Goal: Browse casually: Explore the website without a specific task or goal

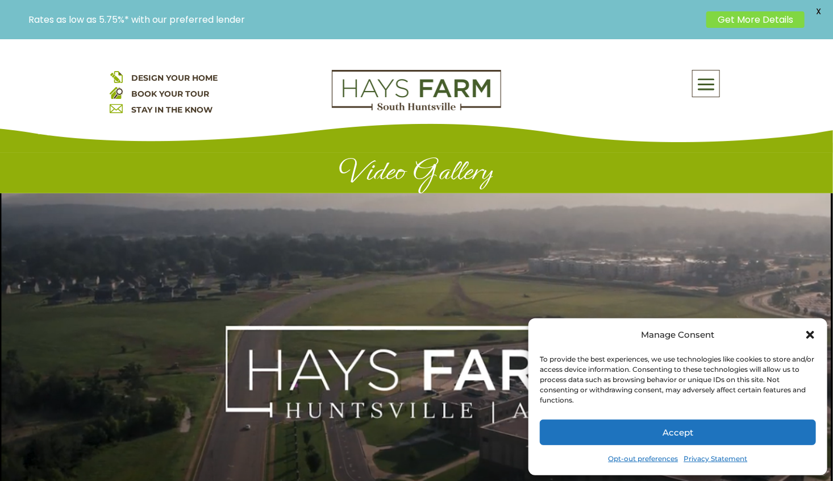
click at [772, 430] on button "Accept" at bounding box center [678, 432] width 276 height 26
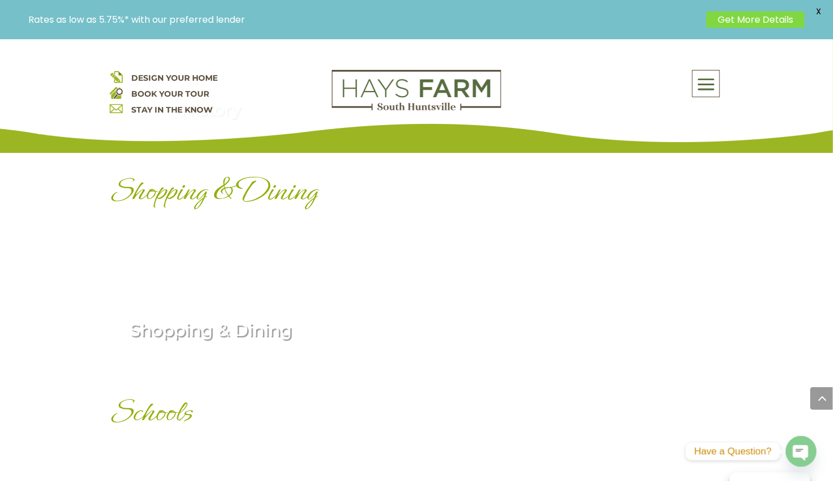
scroll to position [1705, 0]
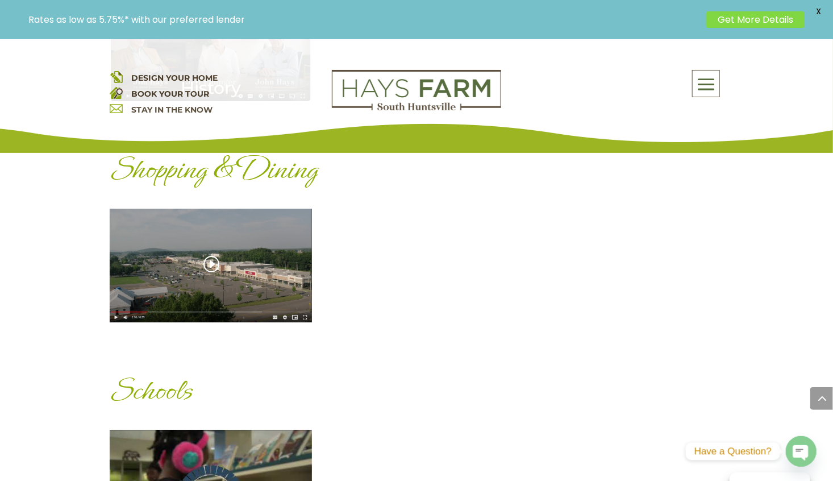
click at [251, 260] on div "Shopping & Dining" at bounding box center [211, 266] width 202 height 114
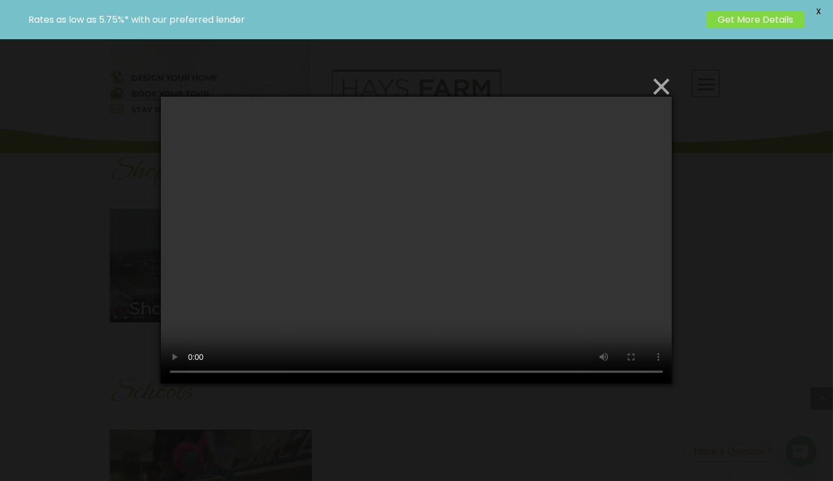
click at [660, 91] on button "×" at bounding box center [420, 86] width 512 height 25
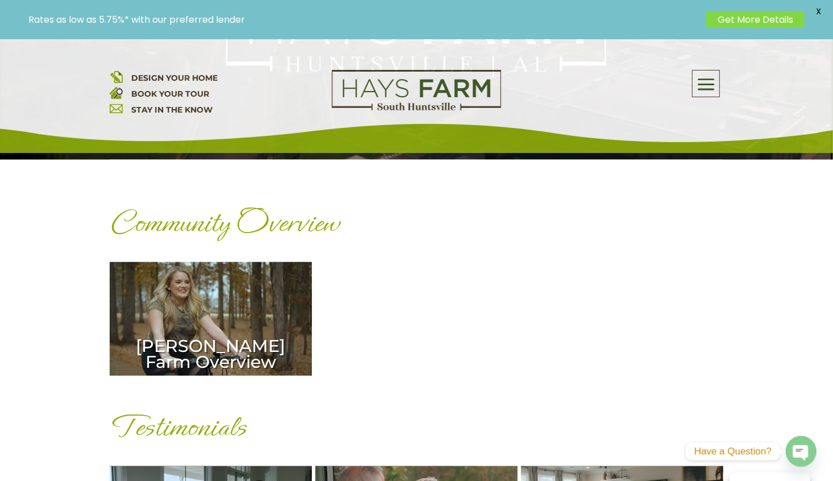
scroll to position [341, 0]
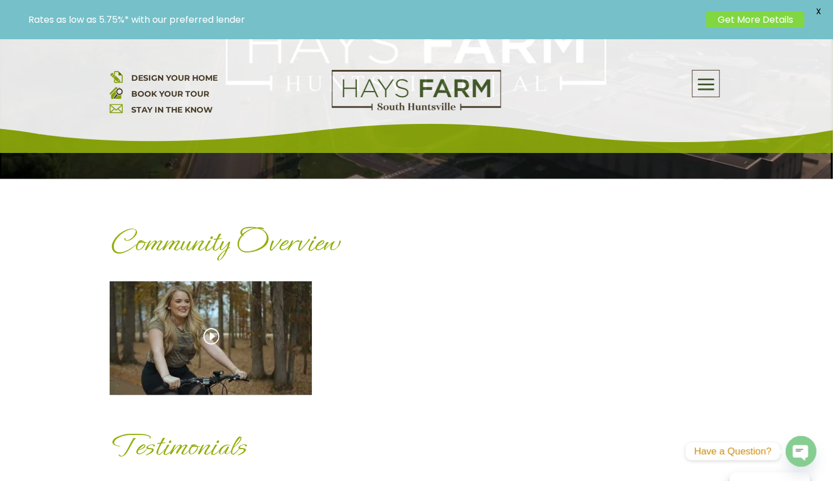
click at [246, 359] on div "[PERSON_NAME] Farm Overview" at bounding box center [211, 338] width 202 height 114
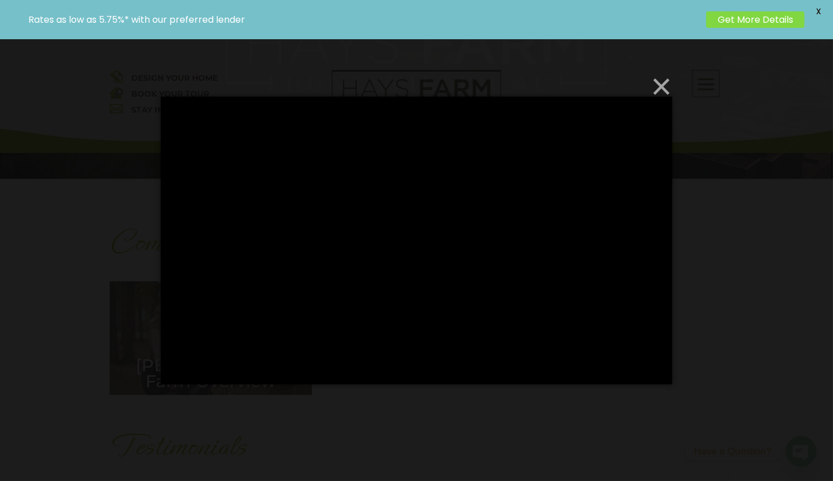
click at [663, 82] on button "×" at bounding box center [420, 86] width 512 height 25
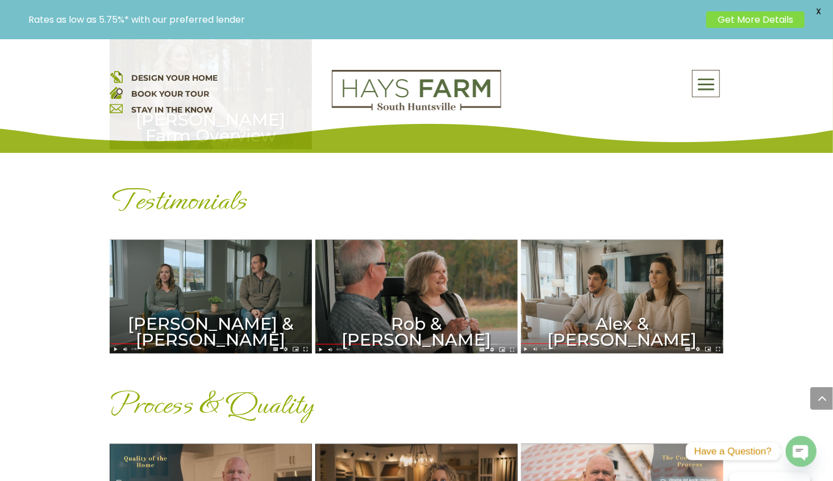
scroll to position [625, 0]
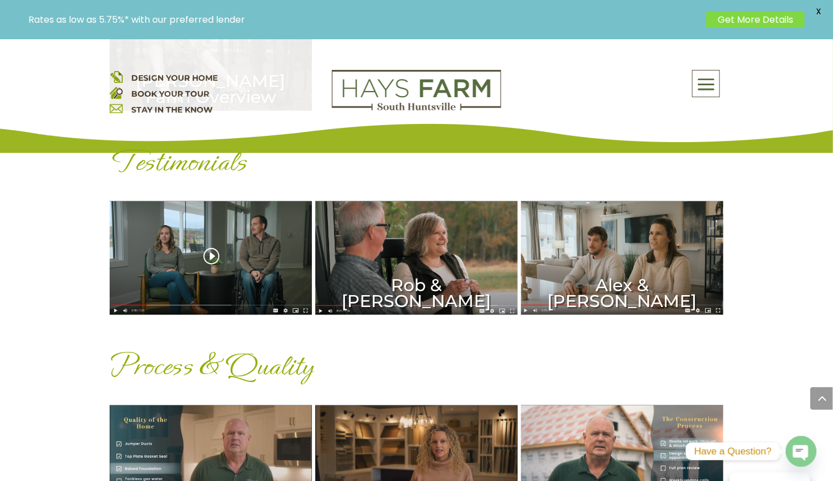
click at [255, 265] on div "[PERSON_NAME] & [PERSON_NAME]" at bounding box center [211, 258] width 202 height 114
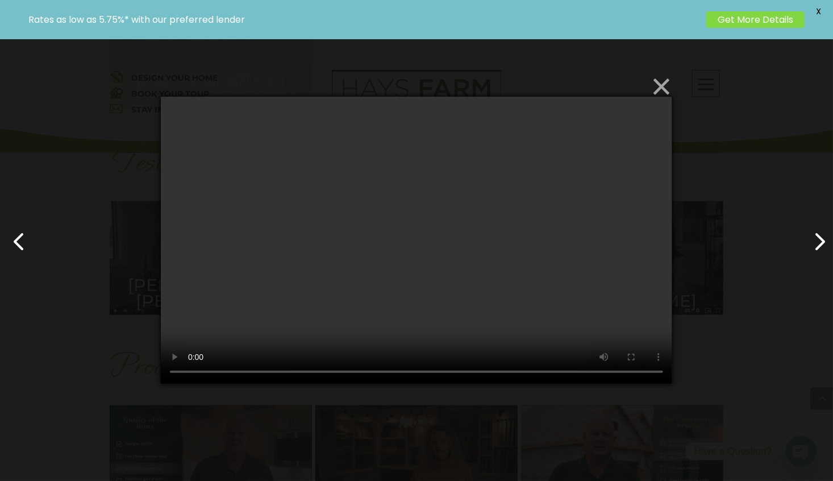
click at [661, 91] on button "×" at bounding box center [420, 86] width 512 height 25
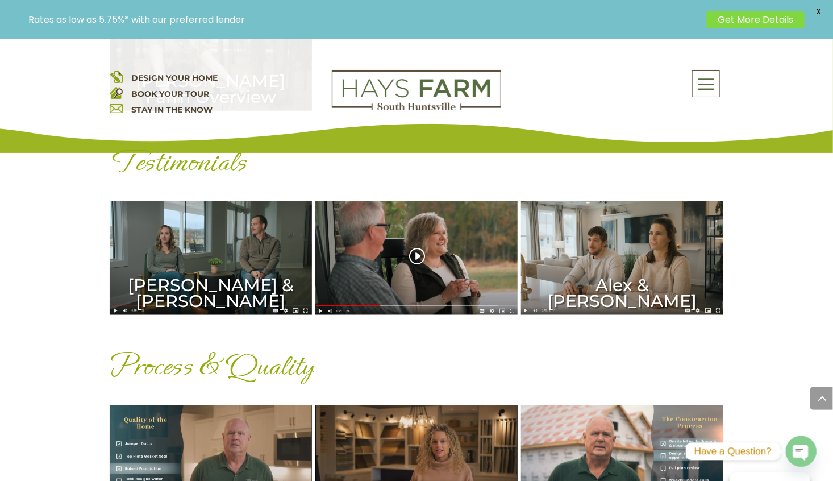
drag, startPoint x: 430, startPoint y: 323, endPoint x: 426, endPoint y: 314, distance: 10.4
click at [430, 323] on div "Testimonials [PERSON_NAME] & [PERSON_NAME] & [PERSON_NAME] Alex & [PERSON_NAME]" at bounding box center [417, 232] width 614 height 204
click at [435, 280] on div "Rob & [PERSON_NAME]" at bounding box center [416, 258] width 202 height 114
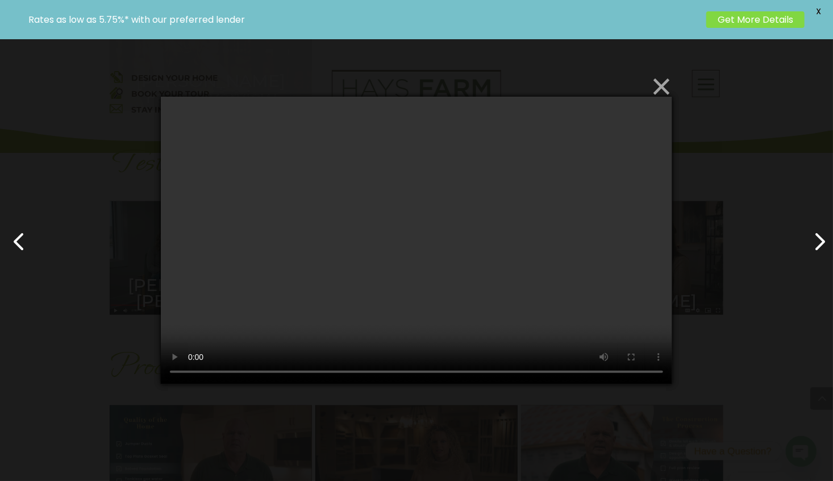
click at [660, 89] on button "×" at bounding box center [420, 86] width 512 height 25
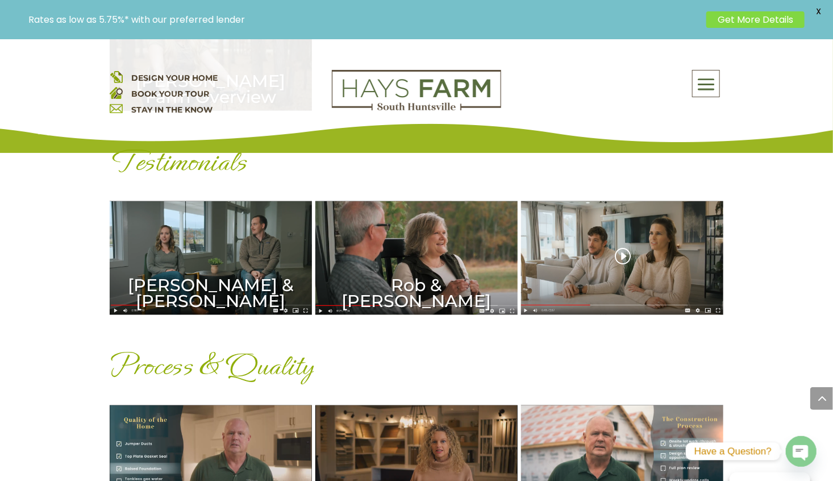
click at [635, 250] on div "Alex & [PERSON_NAME]" at bounding box center [622, 258] width 202 height 114
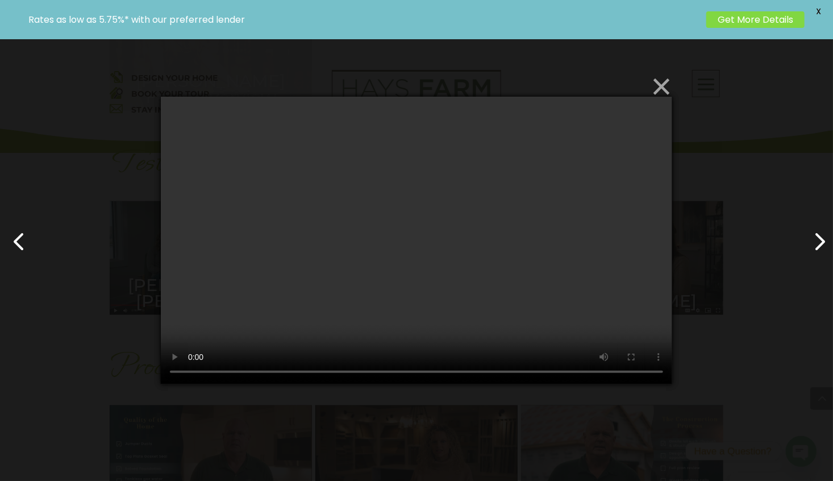
click at [660, 89] on button "×" at bounding box center [420, 86] width 512 height 25
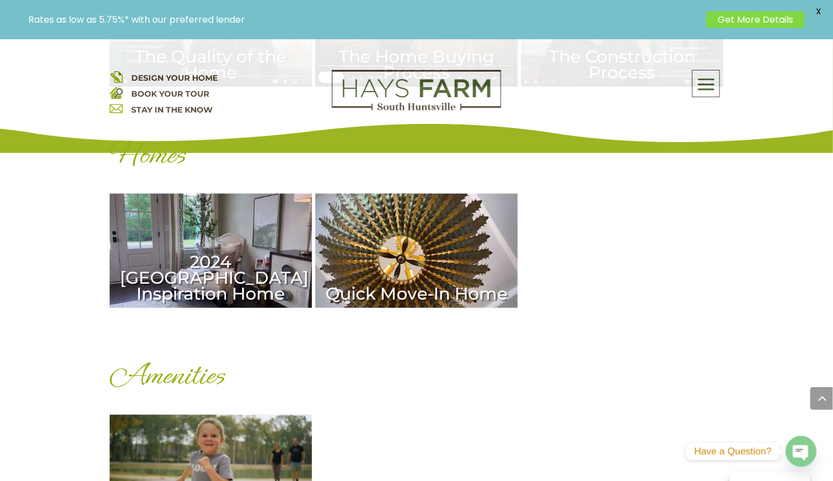
scroll to position [1023, 0]
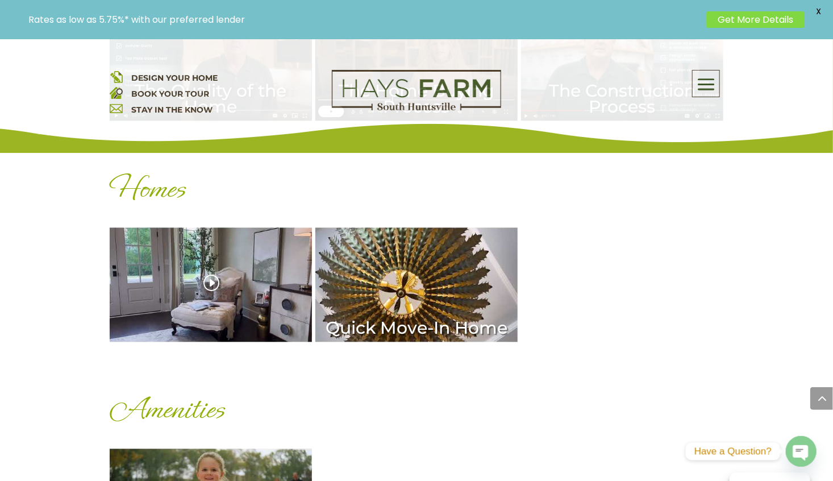
click at [234, 253] on div "2024 [GEOGRAPHIC_DATA] Inspiration Home" at bounding box center [211, 285] width 202 height 114
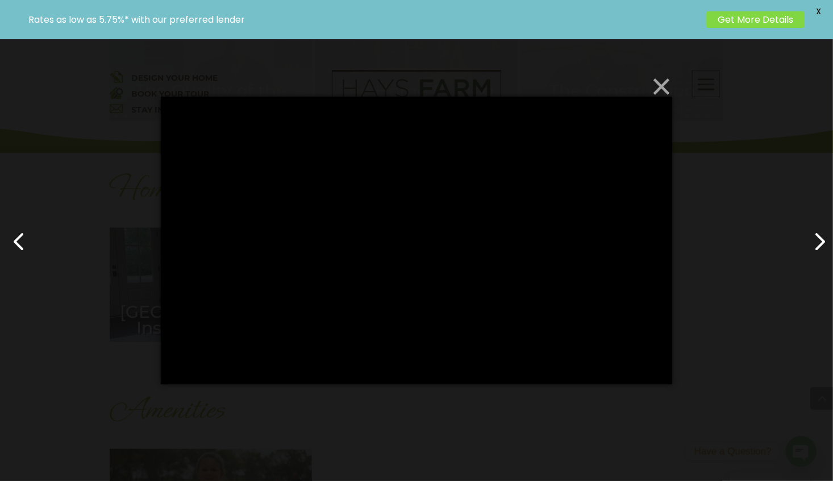
click at [660, 82] on button "×" at bounding box center [420, 86] width 512 height 25
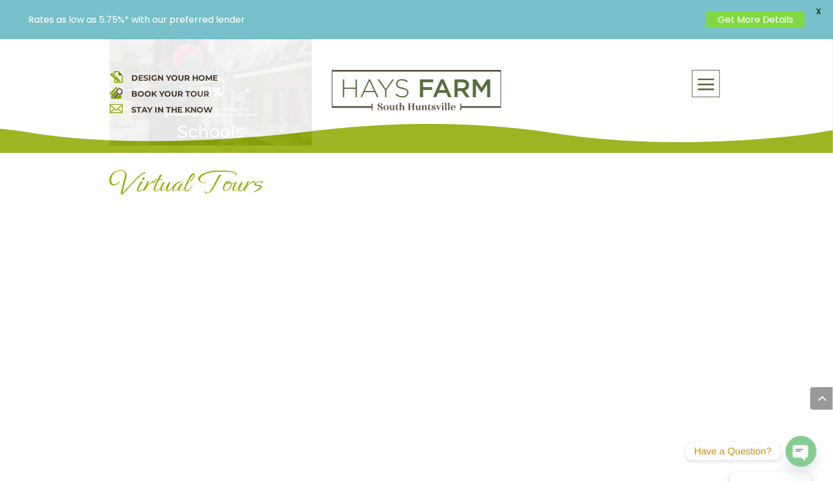
scroll to position [2160, 0]
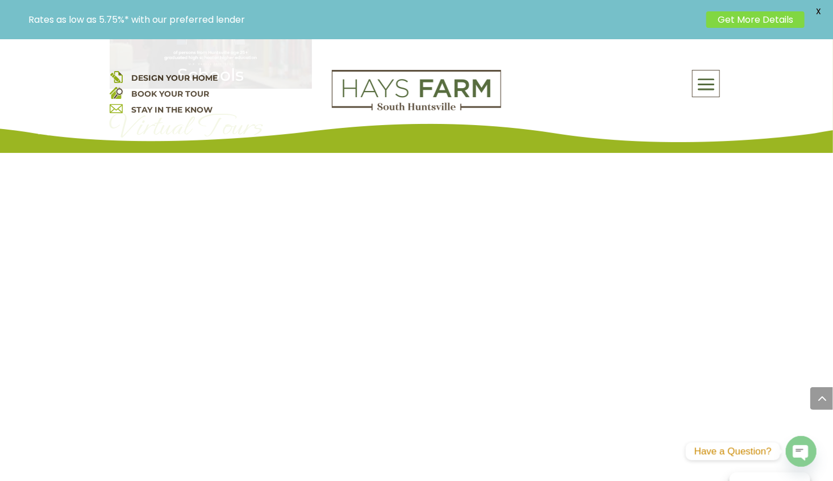
click at [820, 10] on span "X" at bounding box center [818, 11] width 17 height 17
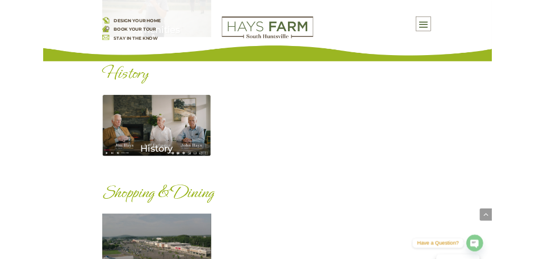
scroll to position [1194, 0]
